Goal: Contribute content: Add original content to the website for others to see

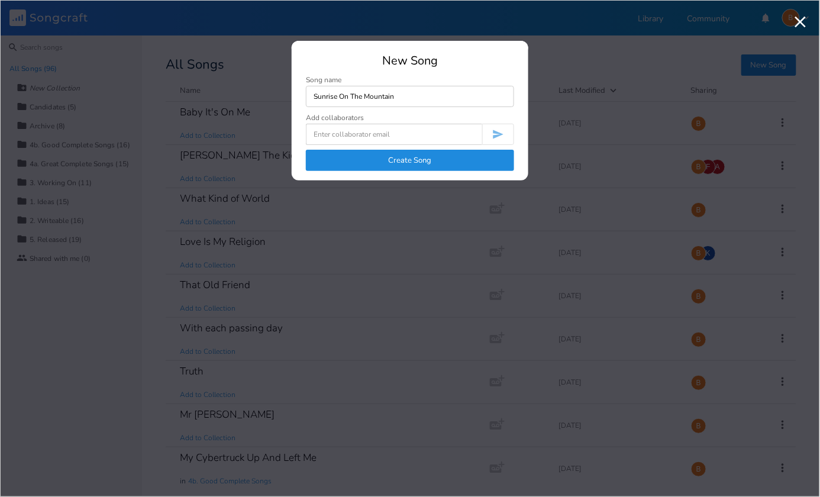
type input "Sunrise On The Mountain"
click at [474, 164] on button "Create Song" at bounding box center [410, 160] width 208 height 21
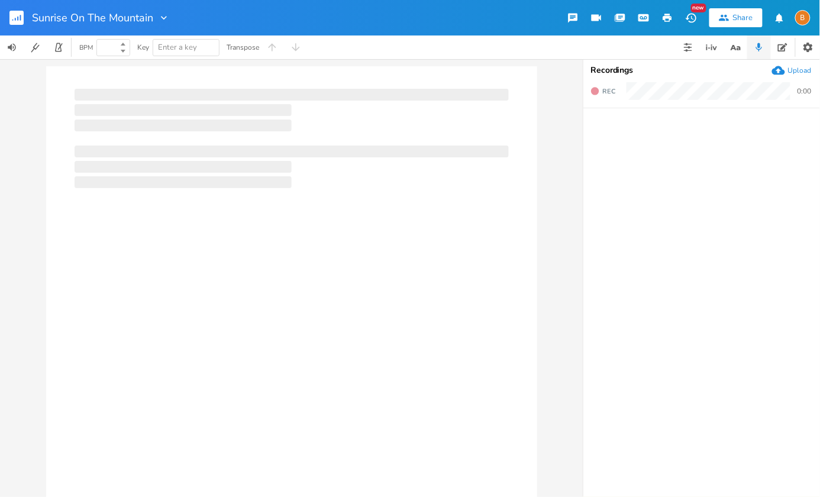
type input "100"
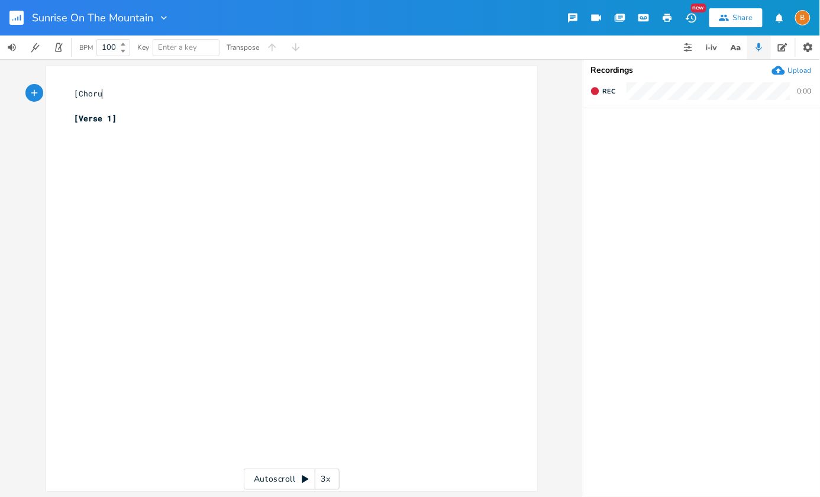
scroll to position [0, 27]
type textarea "[Chorus]"
type textarea "Sh"
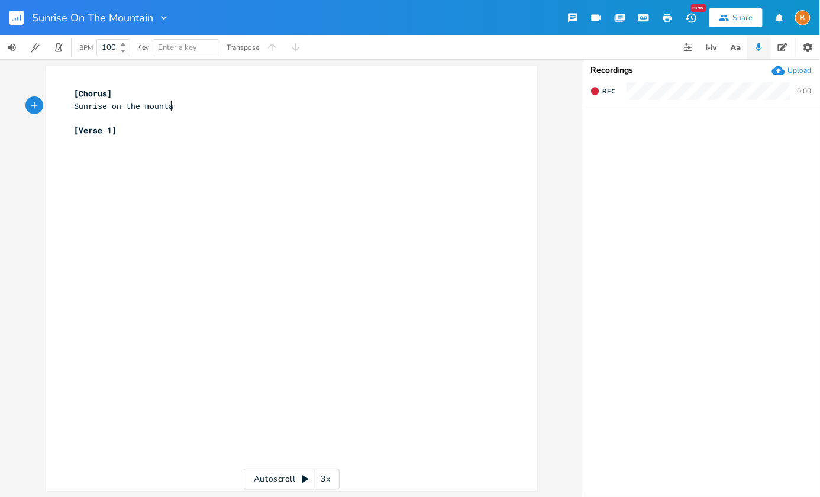
type textarea "unrise on the mountain"
type textarea "Finally free"
type textarea "Sunrise on the mountain"
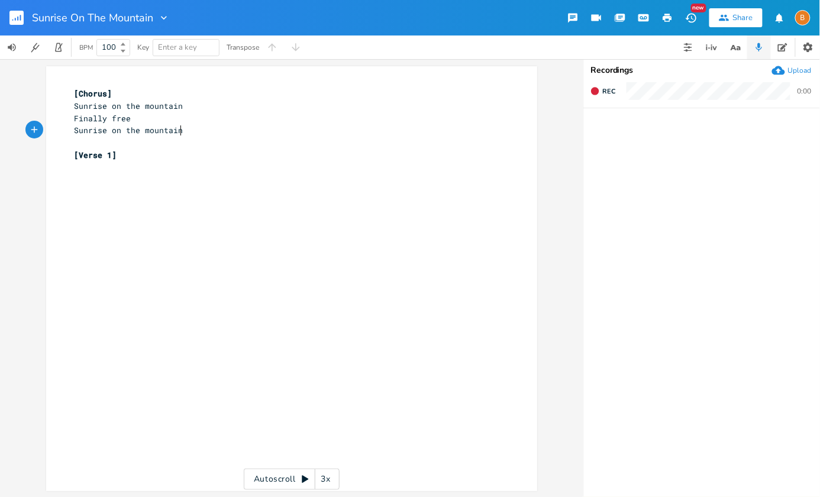
scroll to position [0, 85]
click at [737, 47] on icon "button" at bounding box center [739, 48] width 4 height 4
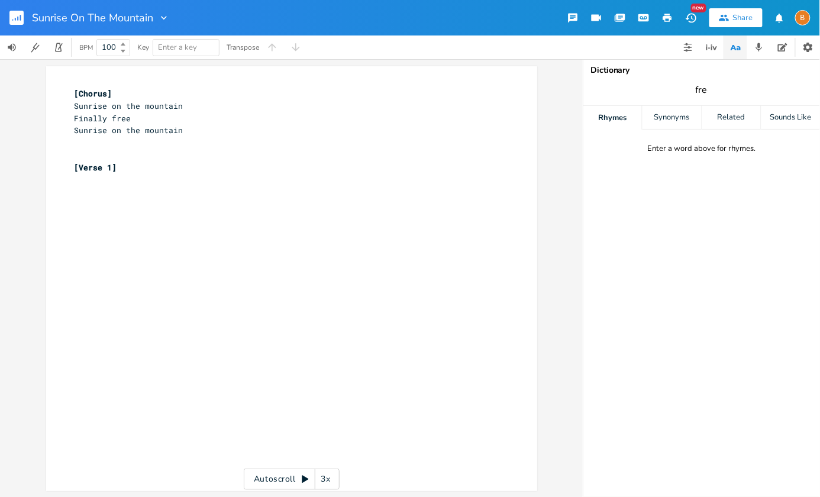
type input "free"
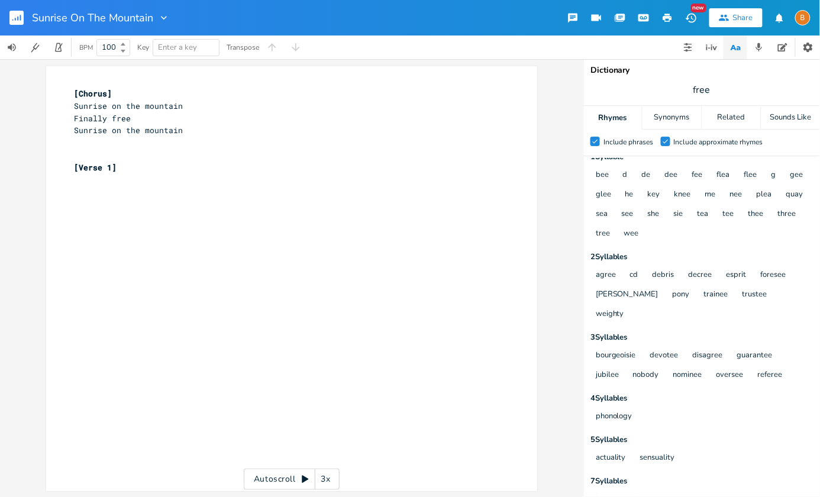
scroll to position [0, 0]
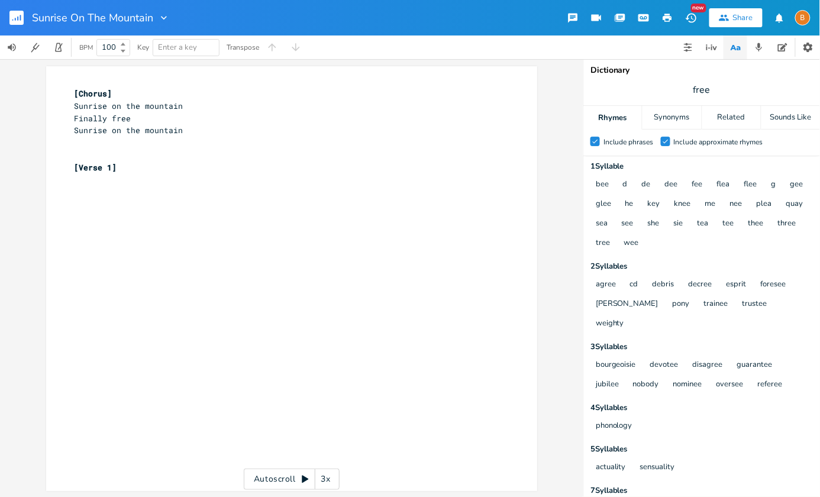
click at [114, 144] on pre "​" at bounding box center [285, 143] width 427 height 12
type textarea "I've found th eky"
type textarea "e key"
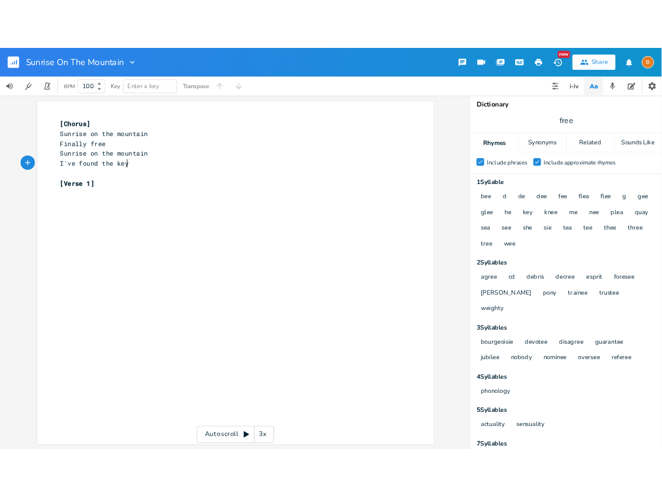
scroll to position [0, 17]
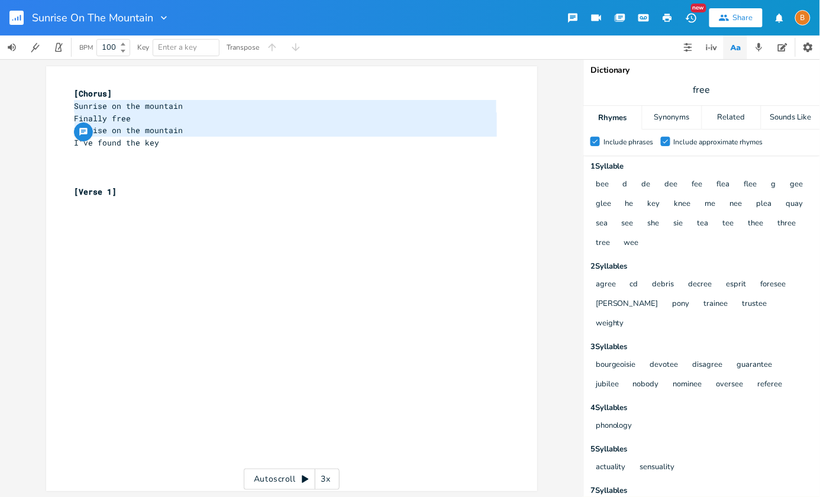
type textarea "Sunrise on the mountain Finally free"
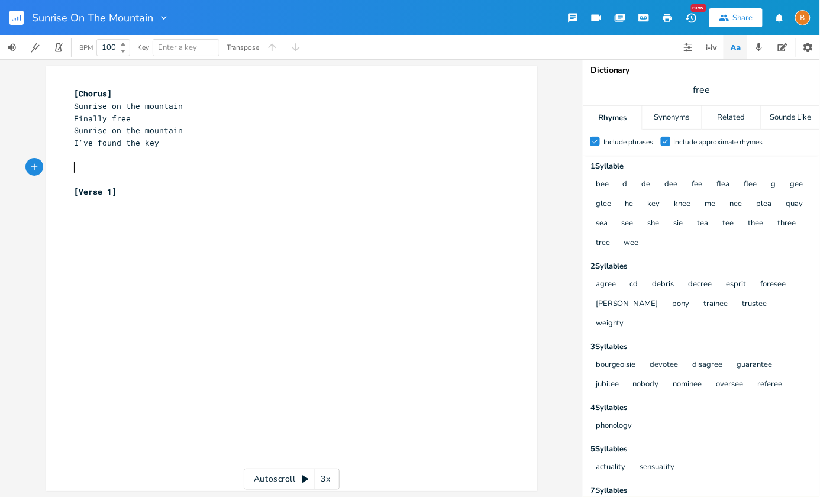
paste textarea "Finally free"
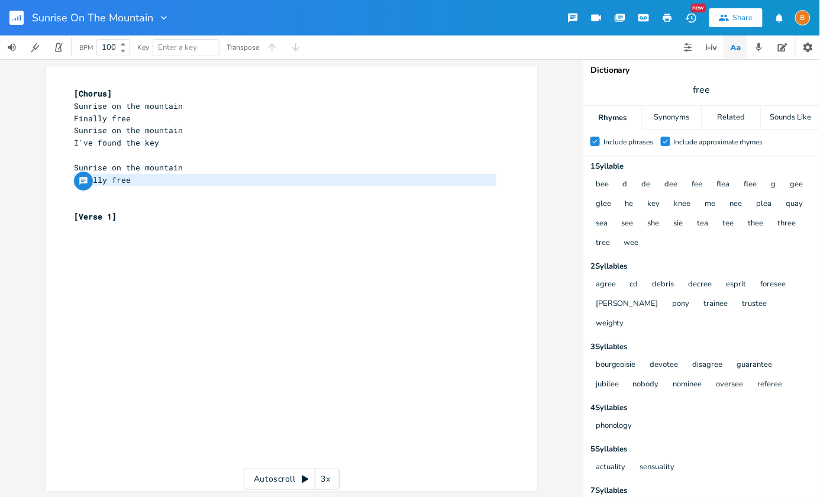
type textarea "Finally free"
